Goal: Book appointment/travel/reservation

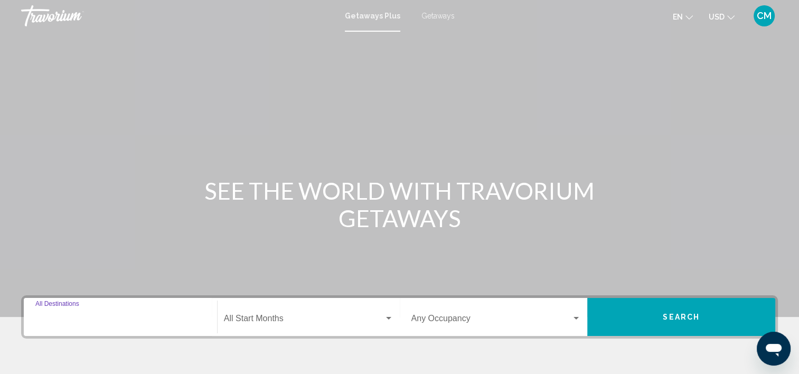
click at [147, 322] on input "Destination All Destinations" at bounding box center [120, 321] width 170 height 10
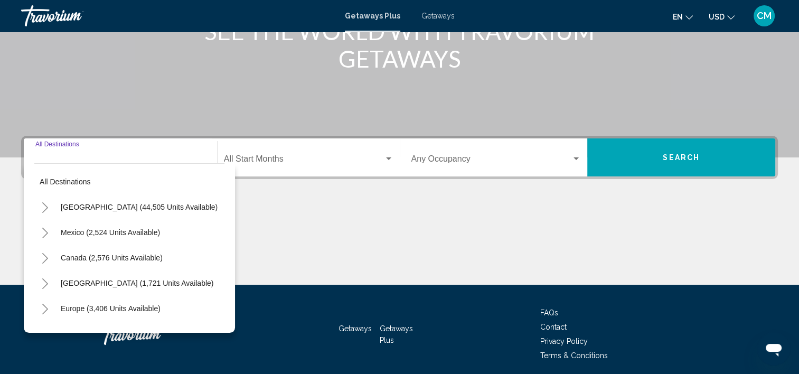
scroll to position [199, 0]
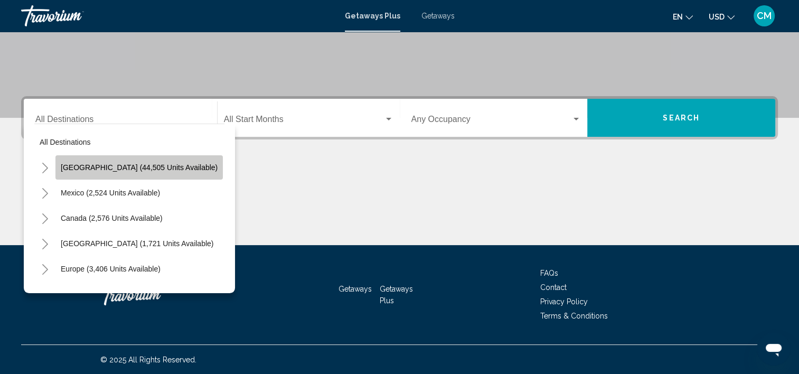
click at [176, 160] on button "[GEOGRAPHIC_DATA] (44,505 units available)" at bounding box center [138, 167] width 167 height 24
type input "**********"
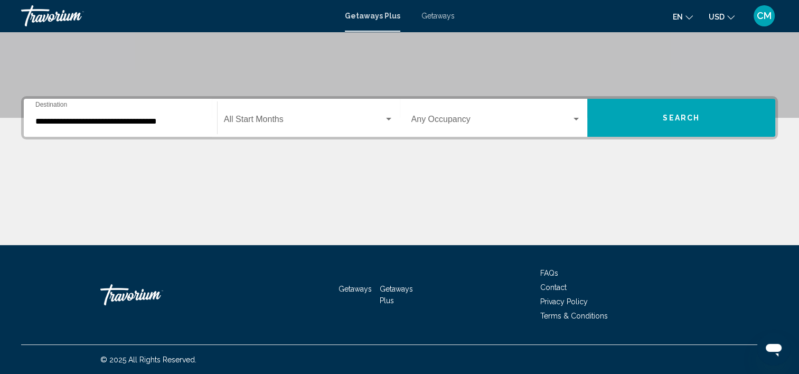
click at [295, 114] on div "Start Month All Start Months" at bounding box center [308, 117] width 169 height 33
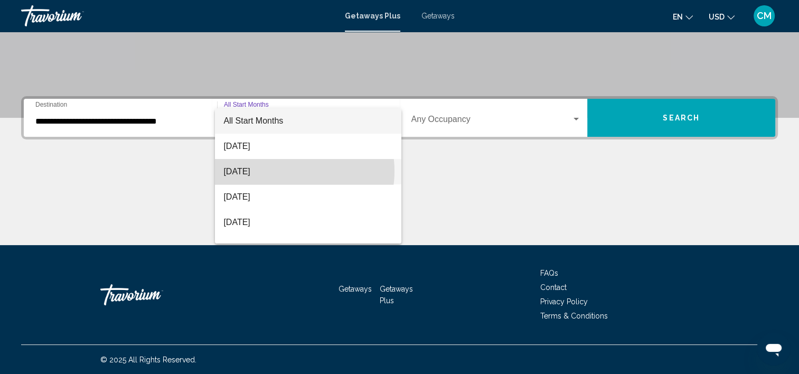
click at [289, 171] on span "[DATE]" at bounding box center [307, 171] width 169 height 25
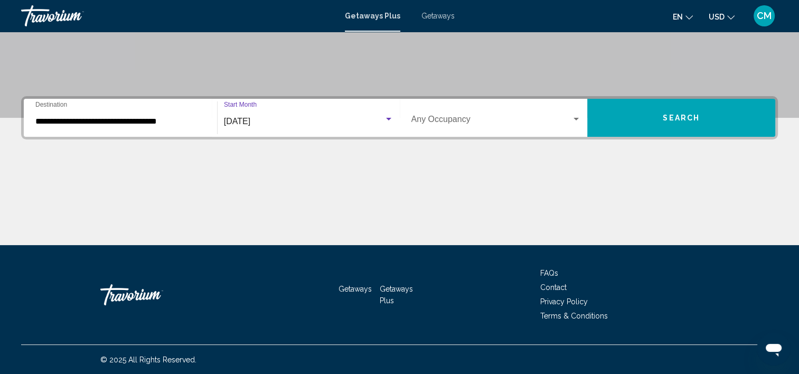
click at [469, 118] on span "Search widget" at bounding box center [491, 122] width 160 height 10
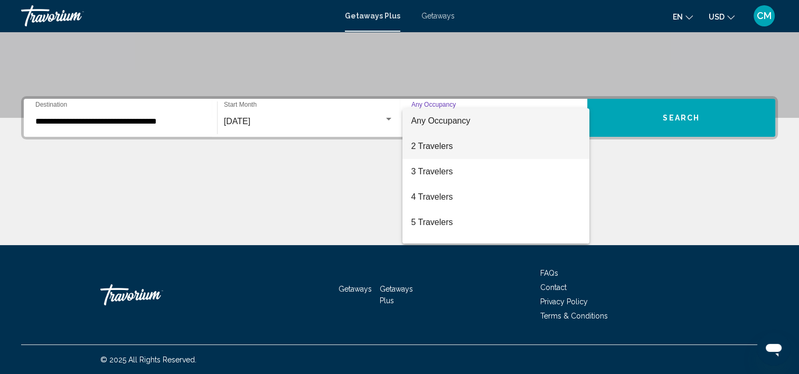
click at [462, 148] on span "2 Travelers" at bounding box center [496, 146] width 170 height 25
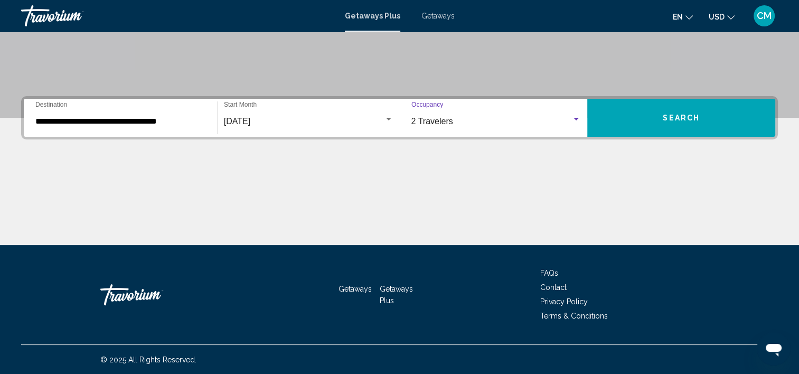
click at [689, 120] on span "Search" at bounding box center [681, 118] width 37 height 8
